Goal: Complete application form

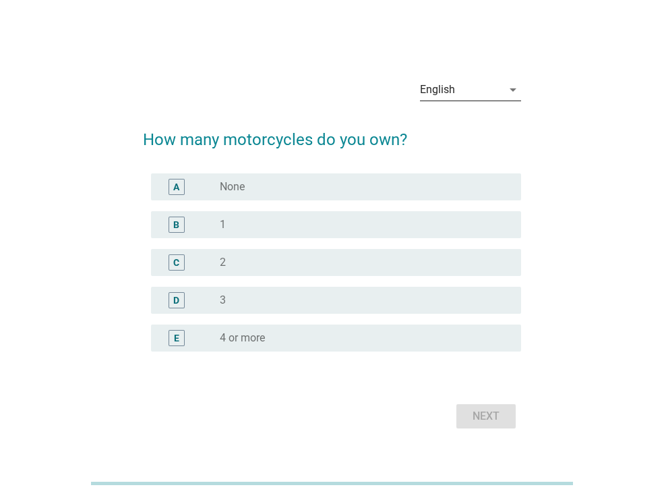
click at [517, 95] on icon "arrow_drop_down" at bounding box center [513, 90] width 16 height 16
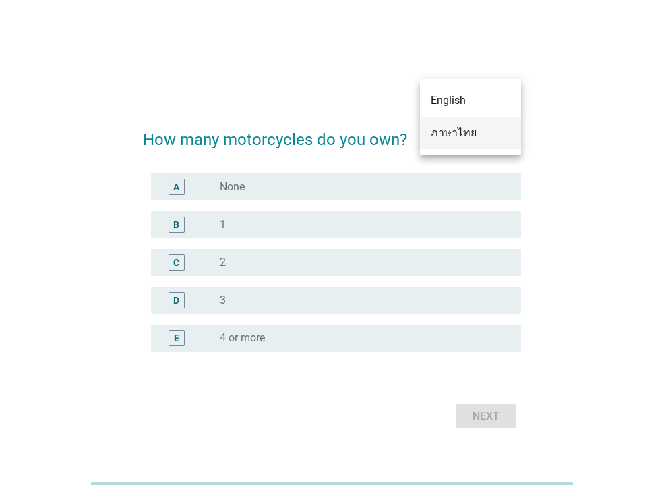
click at [483, 127] on div "ภาษาไทย" at bounding box center [471, 133] width 80 height 16
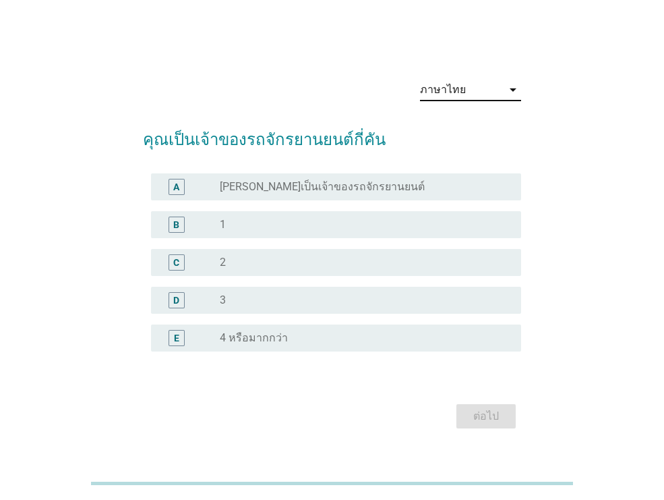
click at [350, 230] on div "radio_button_unchecked 1" at bounding box center [360, 224] width 280 height 13
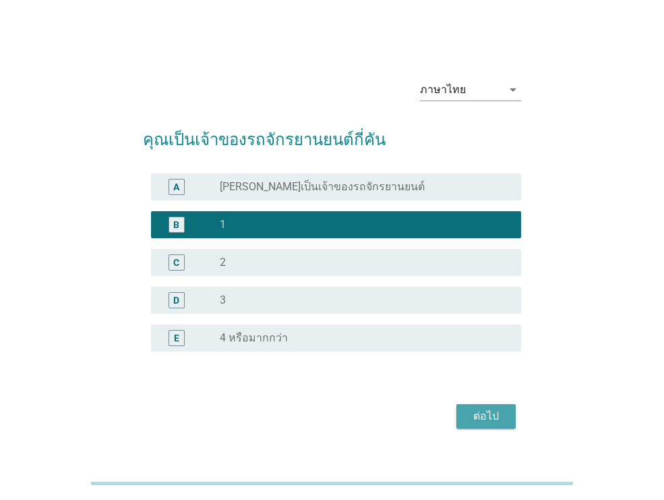
click at [508, 423] on button "ต่อไป" at bounding box center [485, 416] width 59 height 24
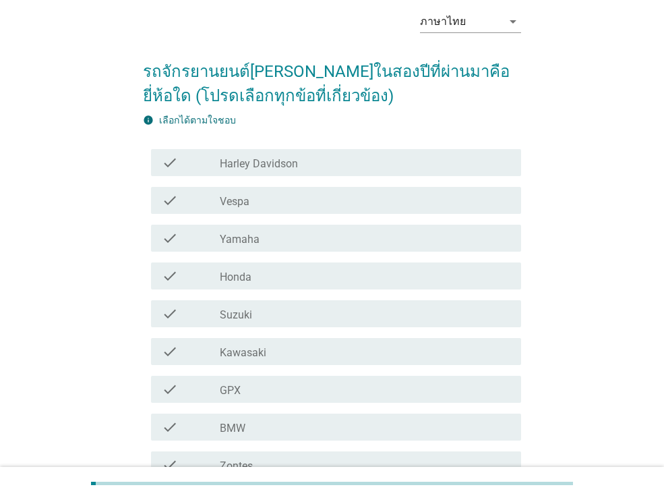
scroll to position [139, 0]
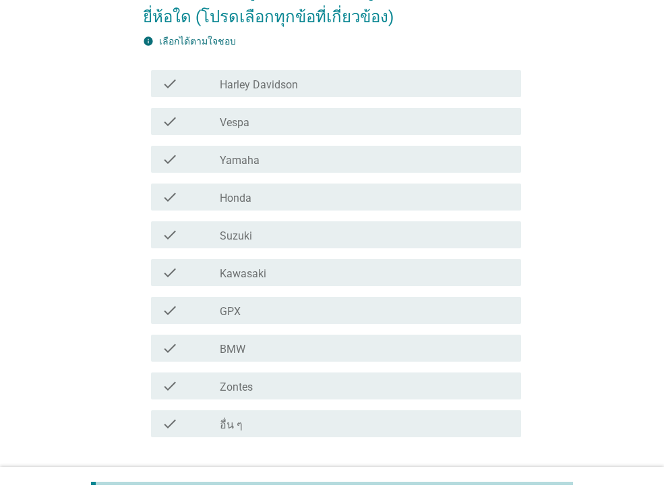
click at [348, 173] on div "check check_box_outline_blank Yamaha" at bounding box center [332, 159] width 378 height 38
click at [348, 199] on div "check_box_outline_blank Honda" at bounding box center [365, 197] width 291 height 16
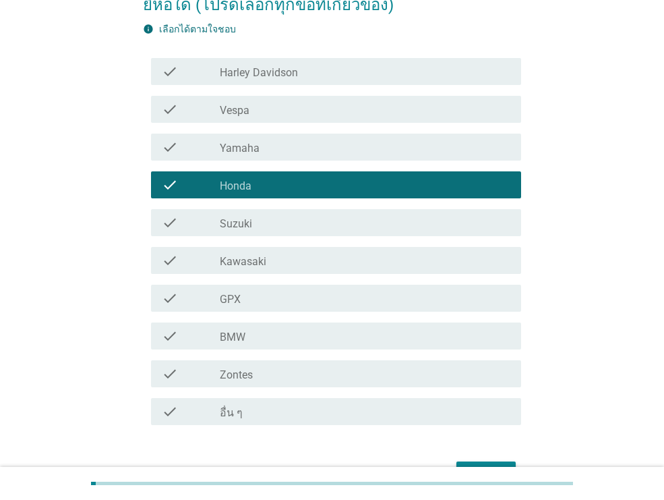
scroll to position [164, 0]
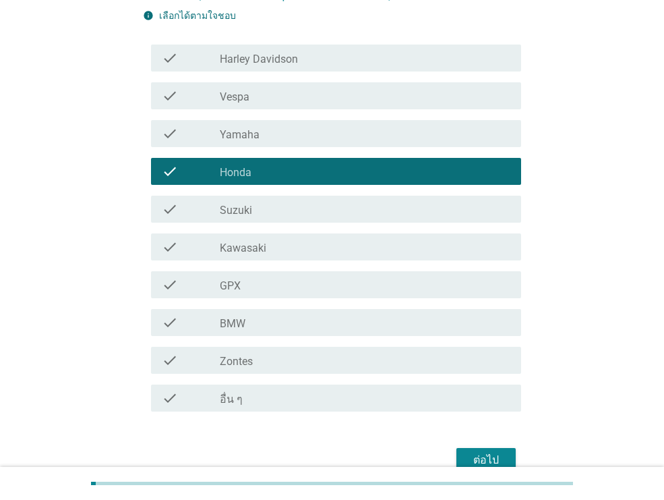
click at [488, 452] on div "ต่อไป" at bounding box center [486, 460] width 38 height 16
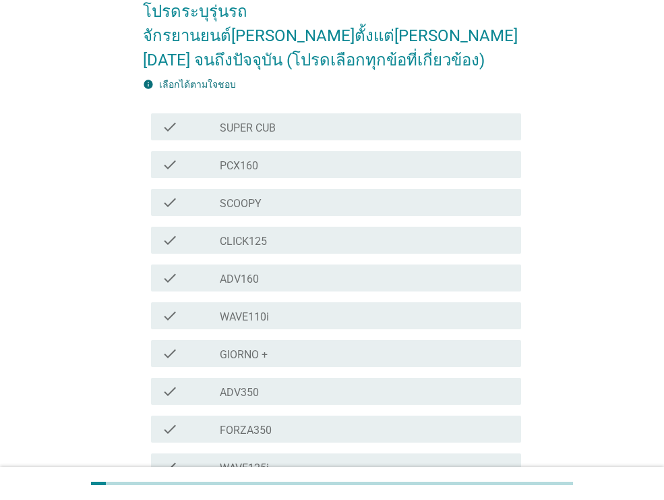
scroll to position [146, 0]
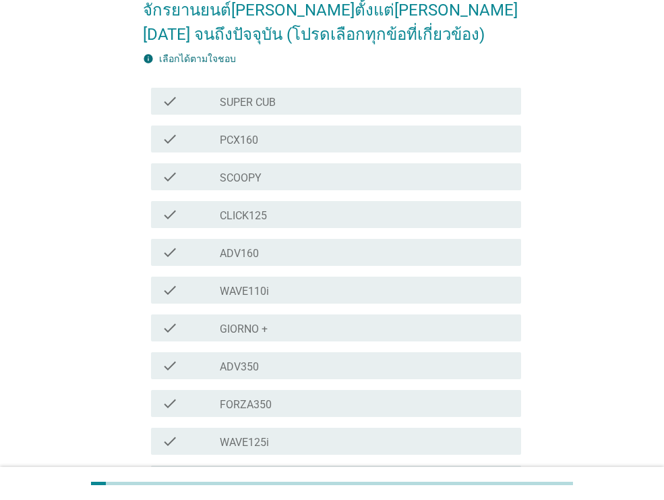
click at [351, 206] on div "check_box_outline_blank CLICK125" at bounding box center [365, 214] width 291 height 16
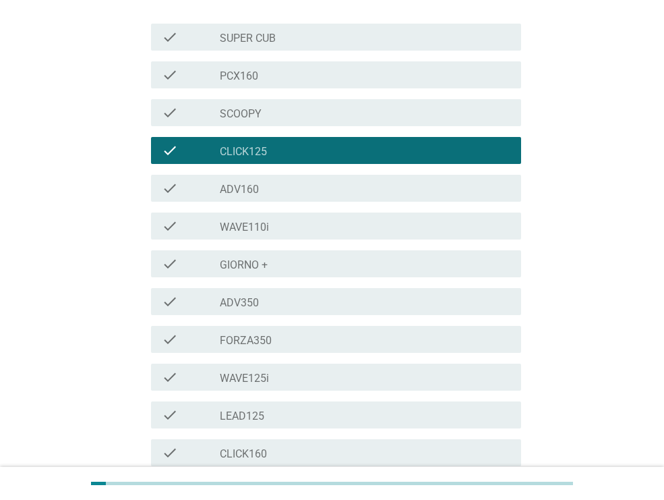
scroll to position [346, 0]
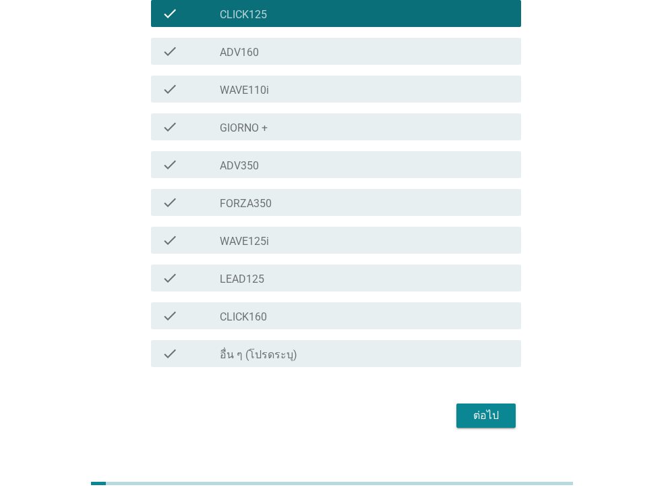
click at [506, 403] on button "ต่อไป" at bounding box center [485, 415] width 59 height 24
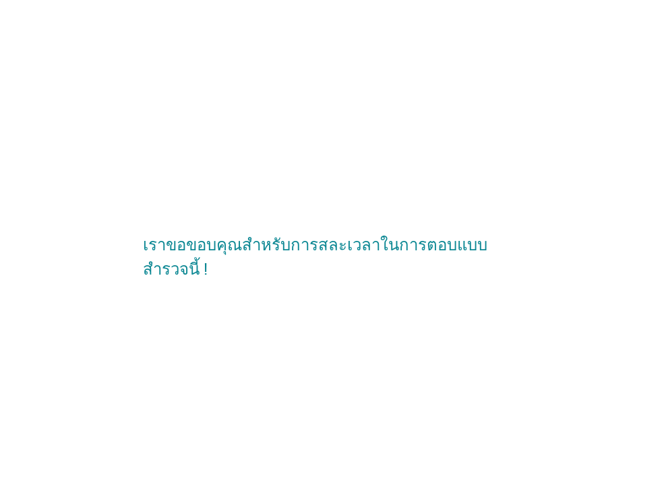
scroll to position [0, 0]
